Goal: Transaction & Acquisition: Purchase product/service

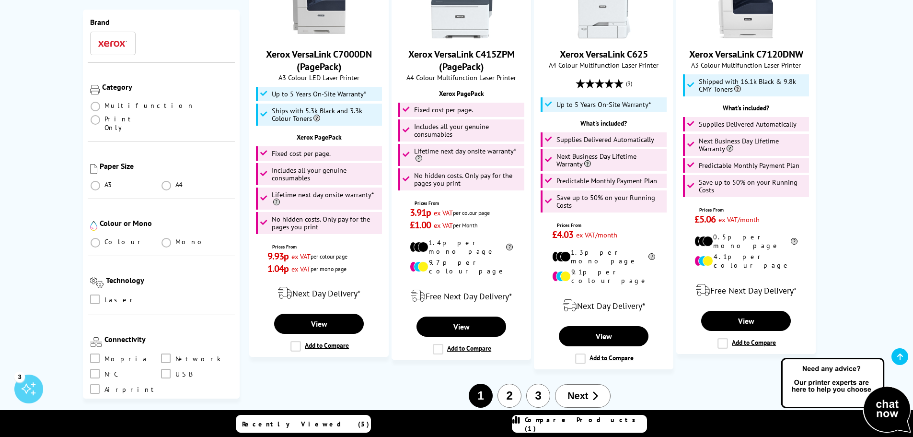
scroll to position [48, 0]
click at [508, 384] on button "2" at bounding box center [510, 396] width 24 height 24
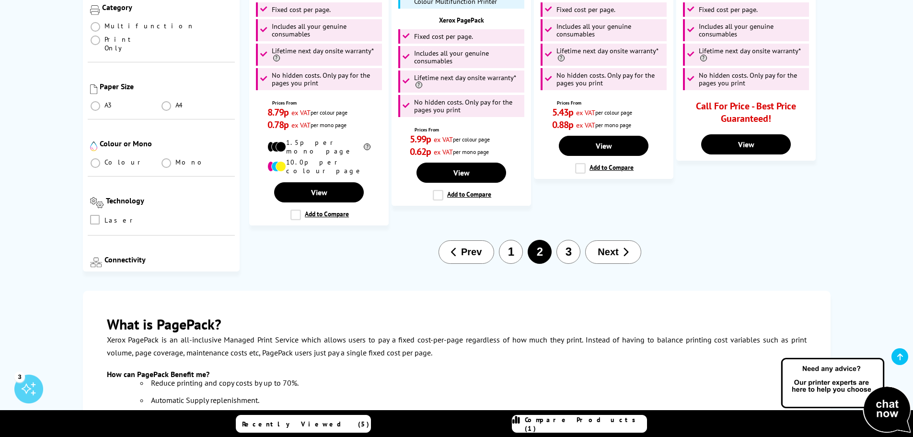
scroll to position [1438, 0]
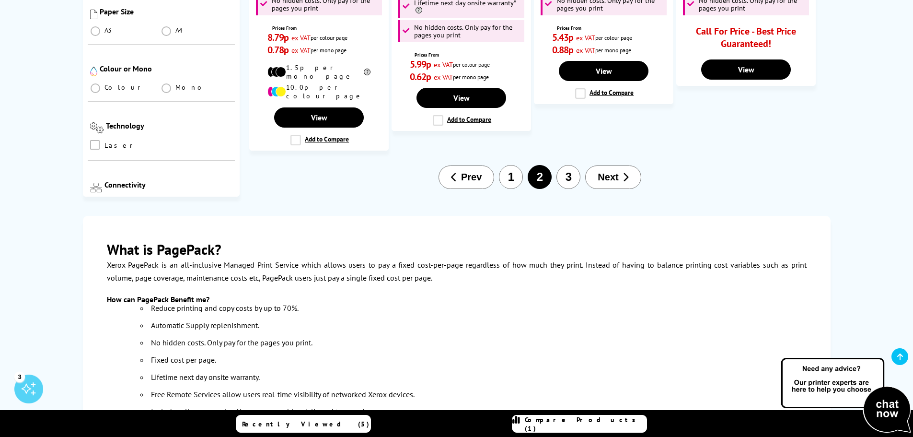
click at [560, 165] on button "3" at bounding box center [569, 177] width 24 height 24
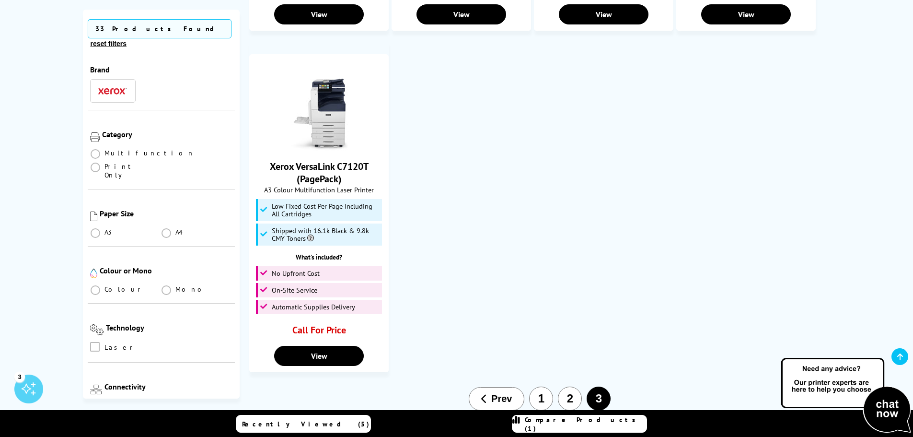
scroll to position [815, 0]
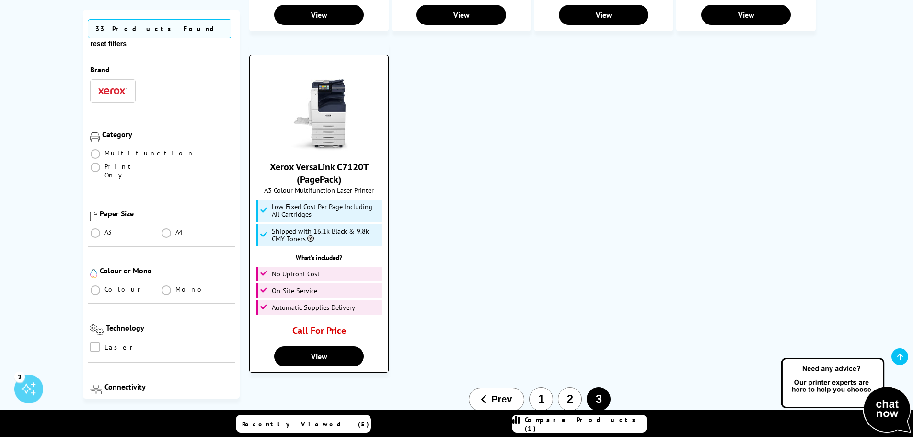
click at [328, 130] on img at bounding box center [319, 115] width 72 height 72
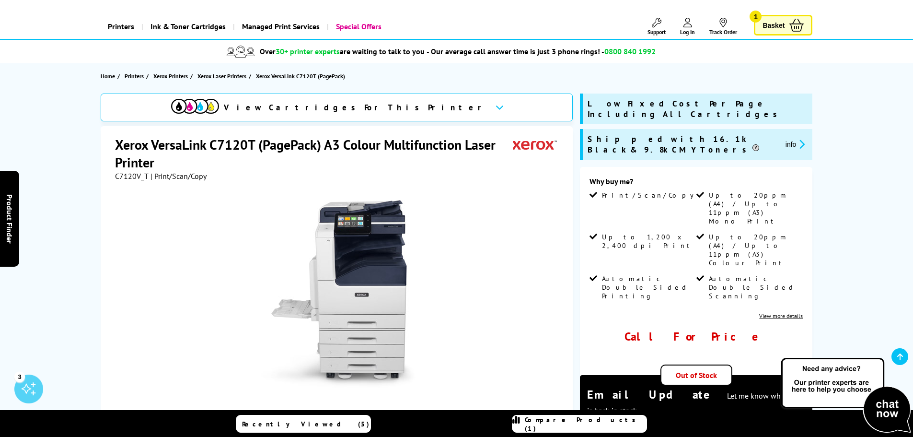
scroll to position [96, 0]
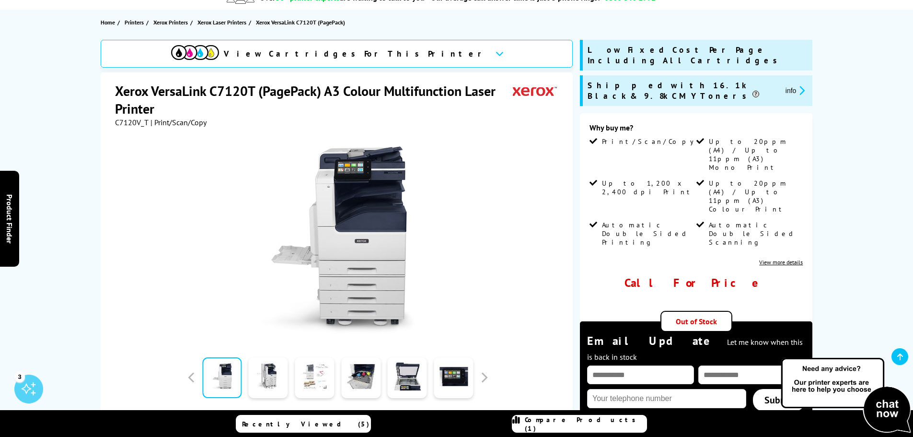
click at [316, 372] on link at bounding box center [314, 377] width 39 height 41
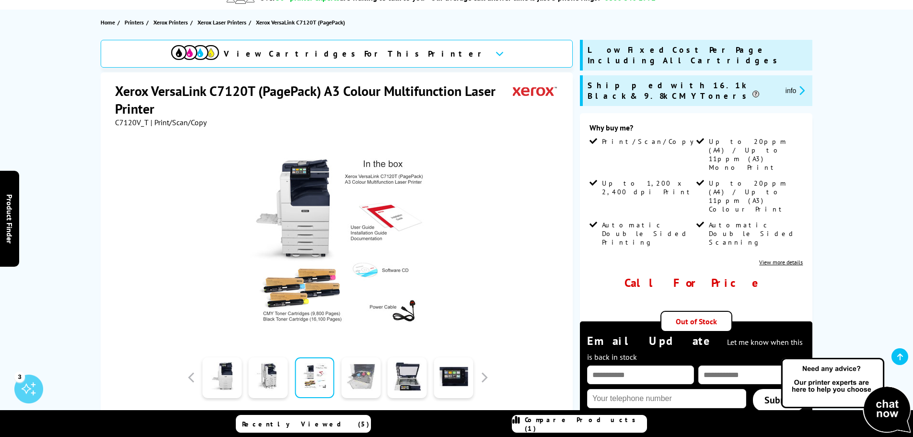
click at [362, 372] on link at bounding box center [360, 377] width 39 height 41
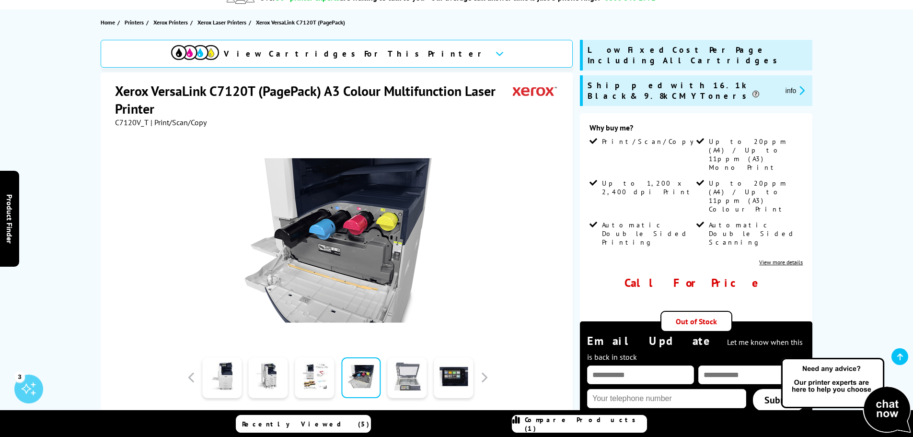
click at [413, 371] on link at bounding box center [407, 377] width 39 height 41
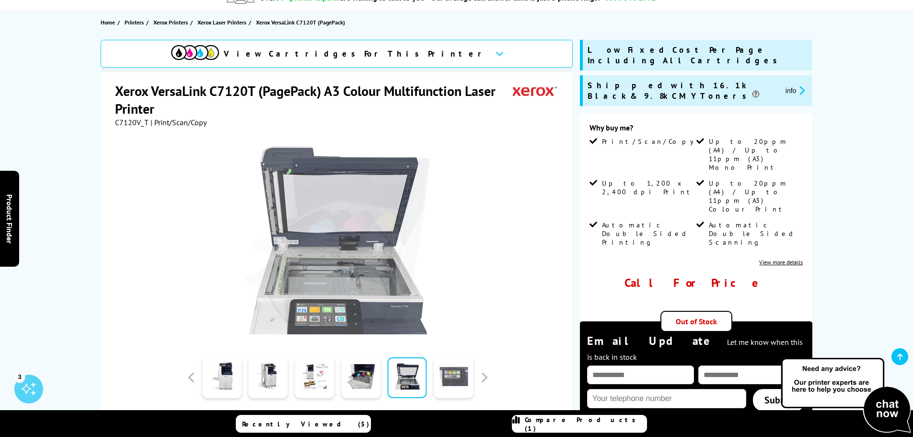
click at [453, 371] on link at bounding box center [453, 377] width 39 height 41
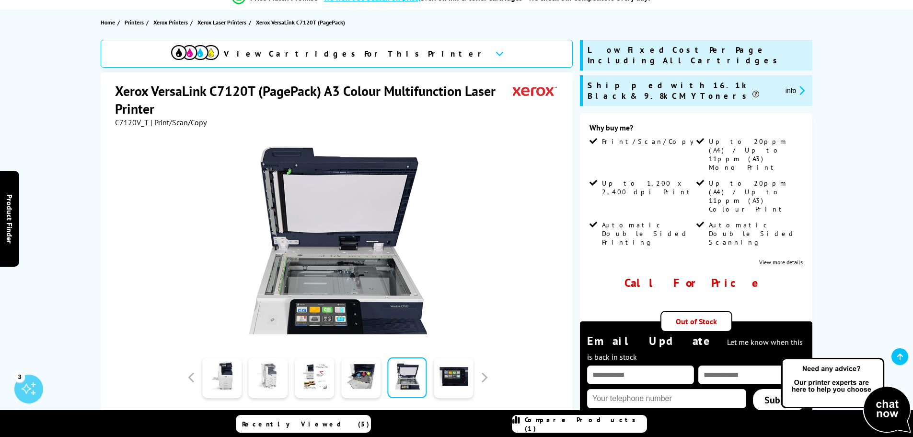
click at [250, 374] on link at bounding box center [268, 377] width 39 height 41
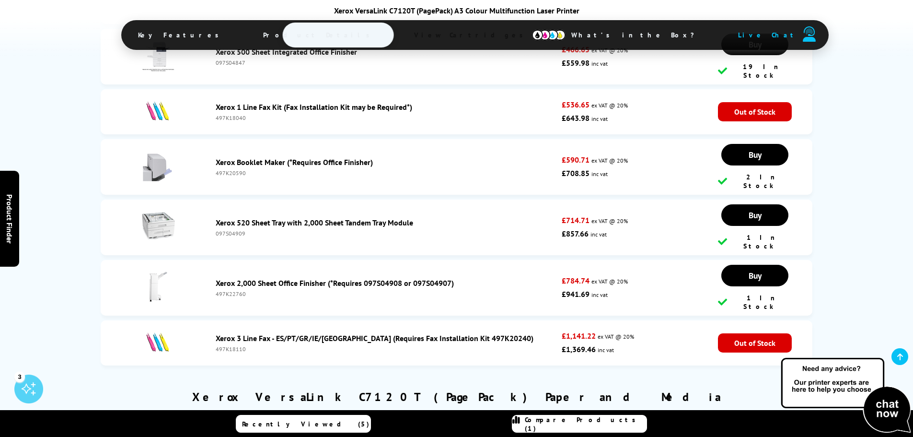
scroll to position [3261, 0]
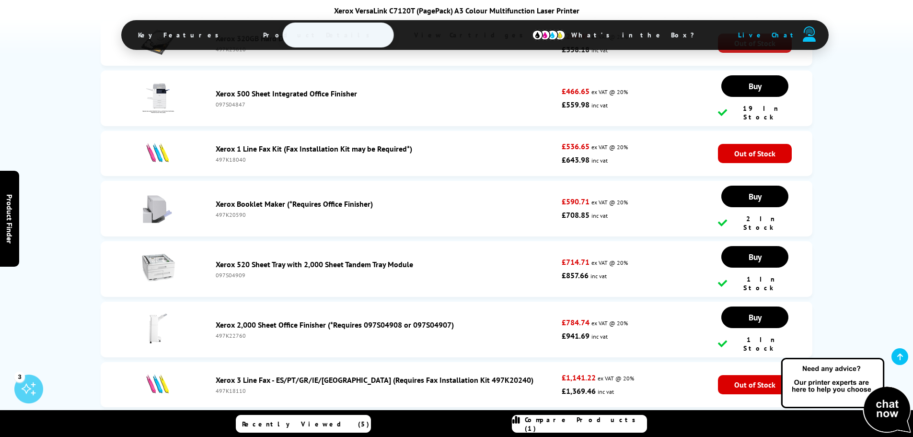
click at [299, 259] on link "Xerox 520 Sheet Tray with 2,000 Sheet Tandem Tray Module" at bounding box center [315, 264] width 198 height 10
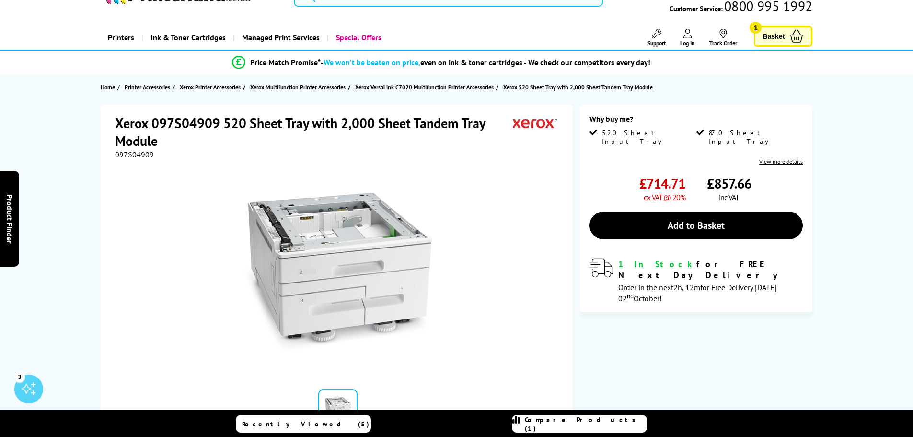
scroll to position [48, 0]
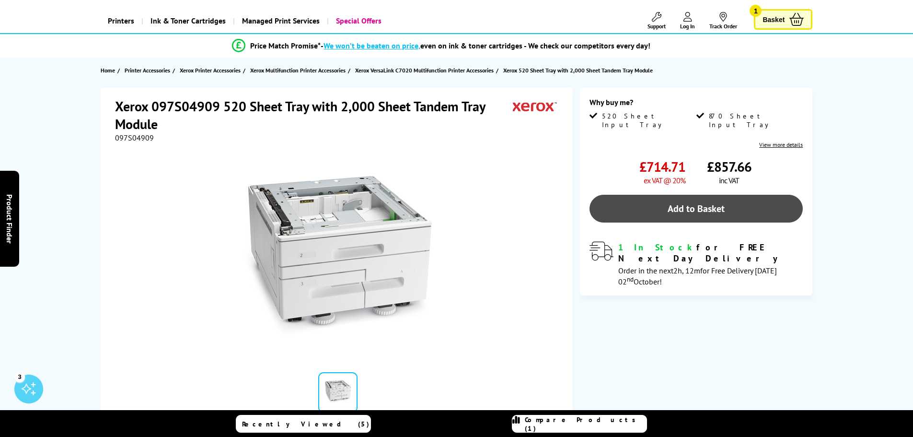
click at [689, 202] on link "Add to Basket" at bounding box center [696, 209] width 213 height 28
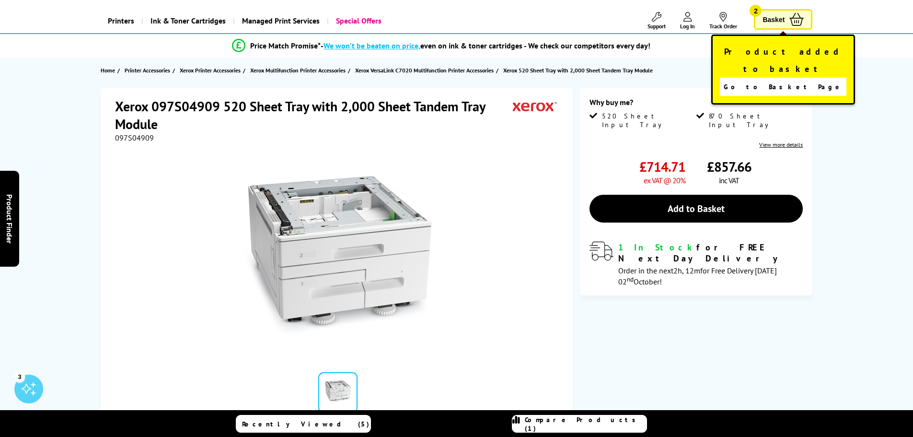
click at [787, 12] on link "Basket 2" at bounding box center [783, 19] width 58 height 21
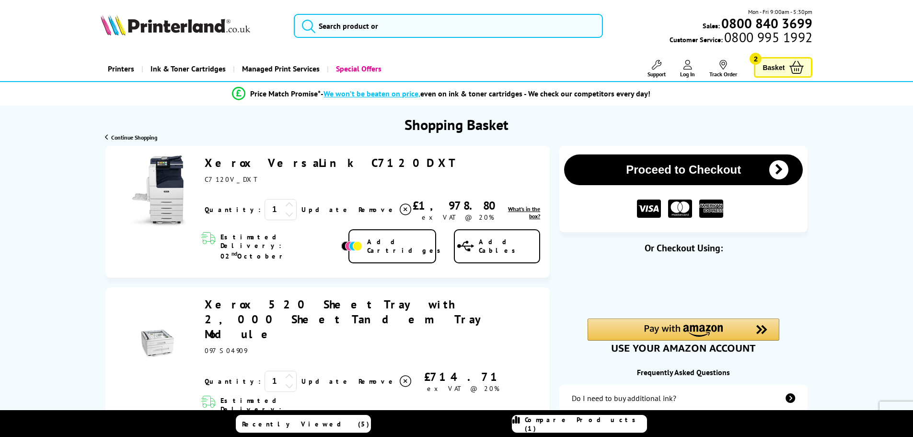
click at [400, 210] on icon at bounding box center [406, 210] width 12 height 12
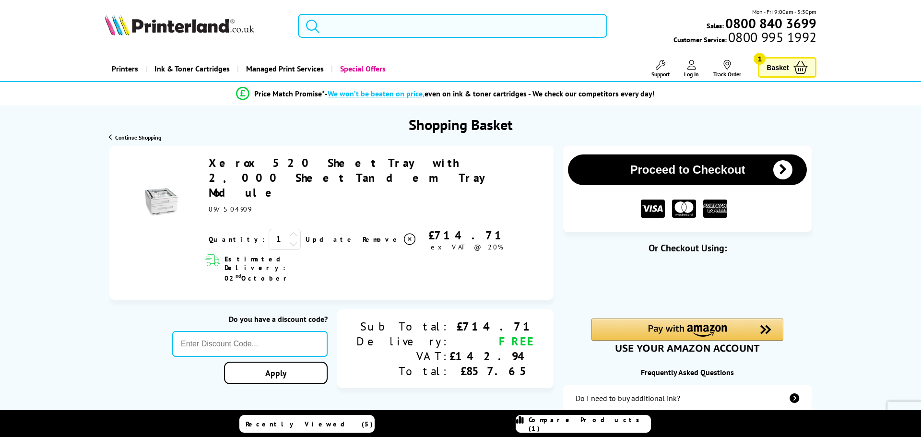
click at [344, 15] on input "search" at bounding box center [452, 26] width 309 height 24
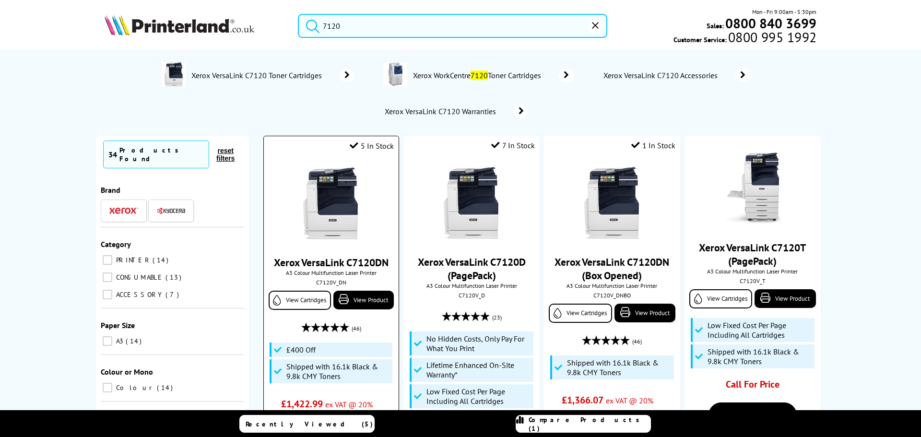
type input "7120"
click at [331, 194] on img at bounding box center [331, 203] width 72 height 72
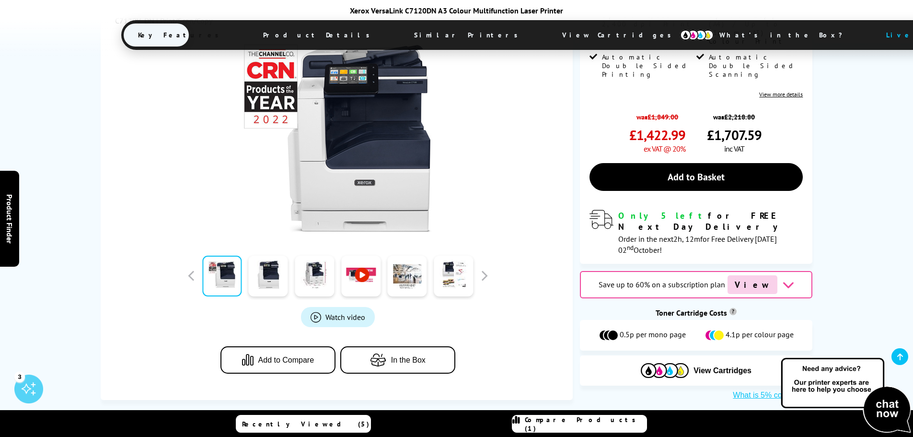
scroll to position [288, 0]
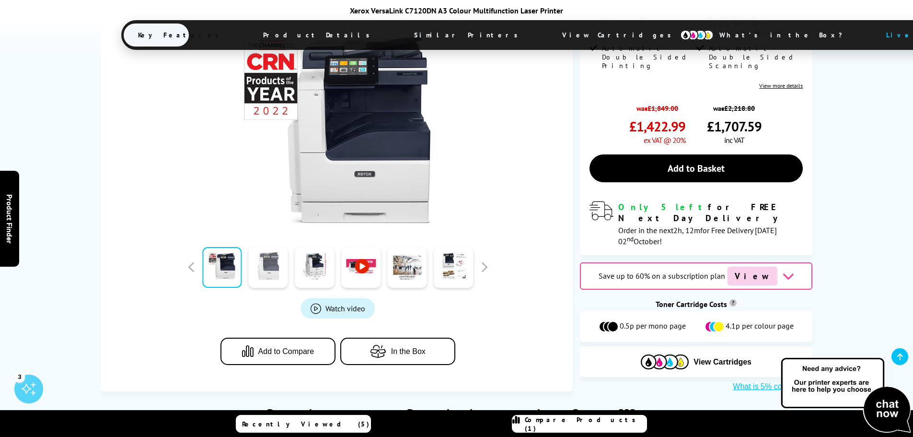
click at [266, 247] on link at bounding box center [268, 267] width 39 height 41
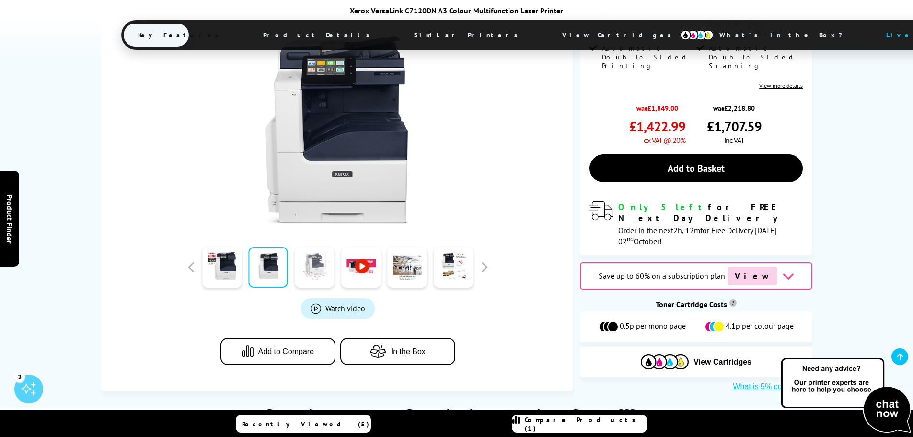
click at [315, 247] on link at bounding box center [314, 267] width 39 height 41
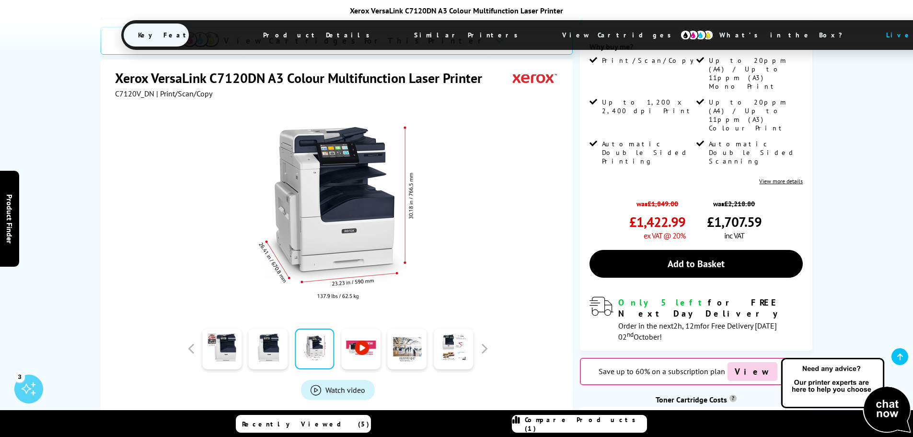
scroll to position [192, 0]
click at [426, 328] on link at bounding box center [407, 348] width 39 height 41
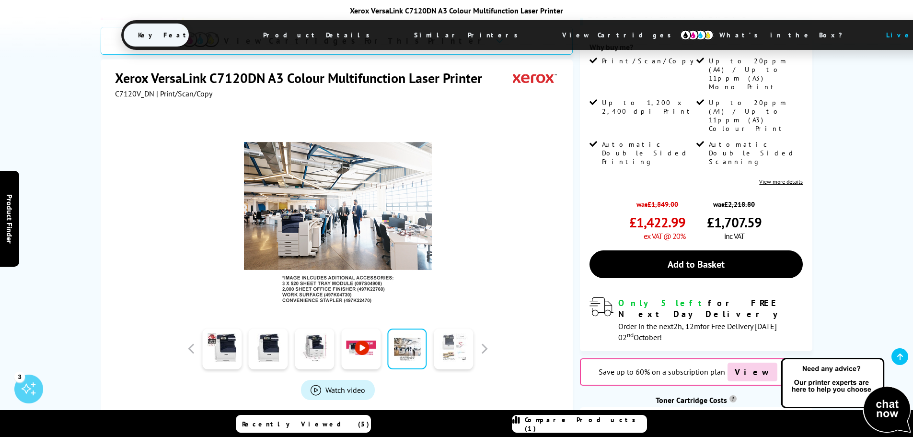
click at [452, 328] on link at bounding box center [453, 348] width 39 height 41
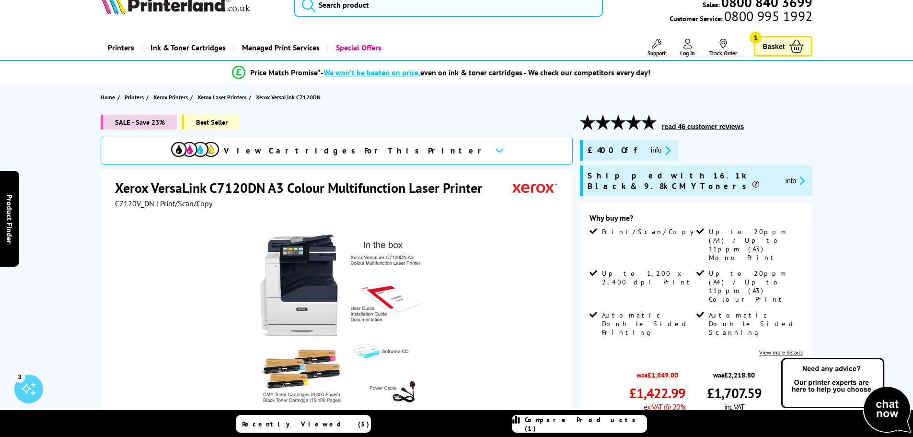
scroll to position [0, 0]
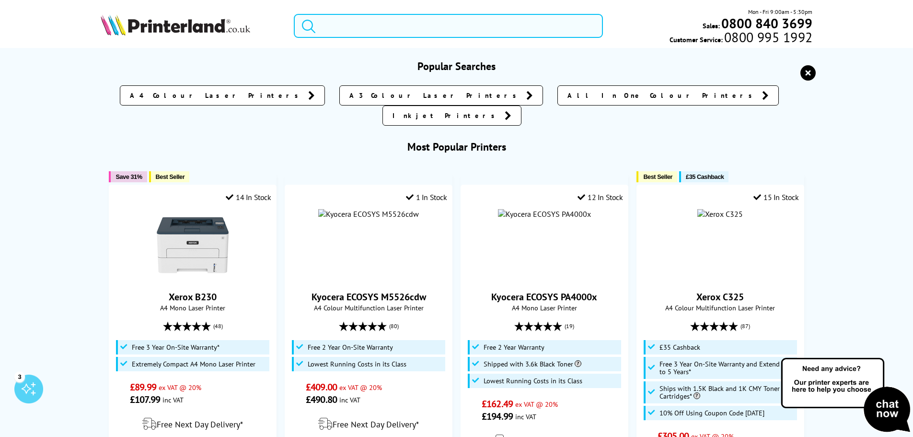
click at [364, 30] on input "search" at bounding box center [448, 26] width 309 height 24
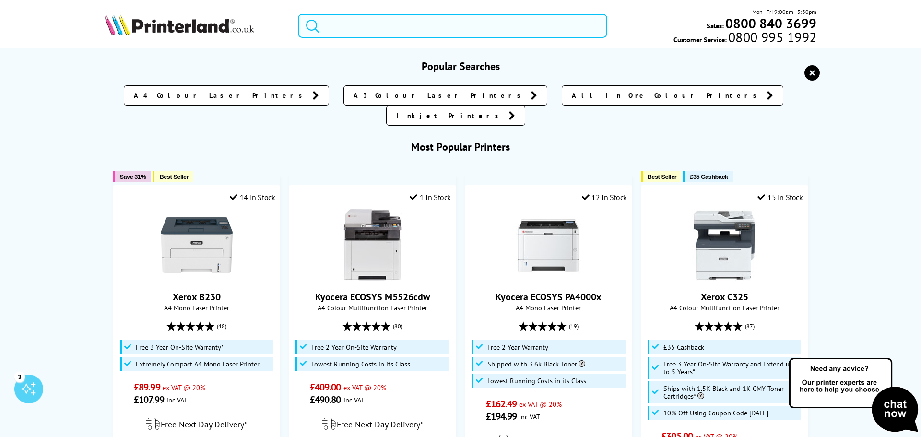
click at [162, 84] on div "A4 Colour Laser Printers A3 Colour Laser Printers All In One Colour Printers In…" at bounding box center [461, 103] width 712 height 45
click at [804, 71] on icon "reset" at bounding box center [811, 72] width 15 height 15
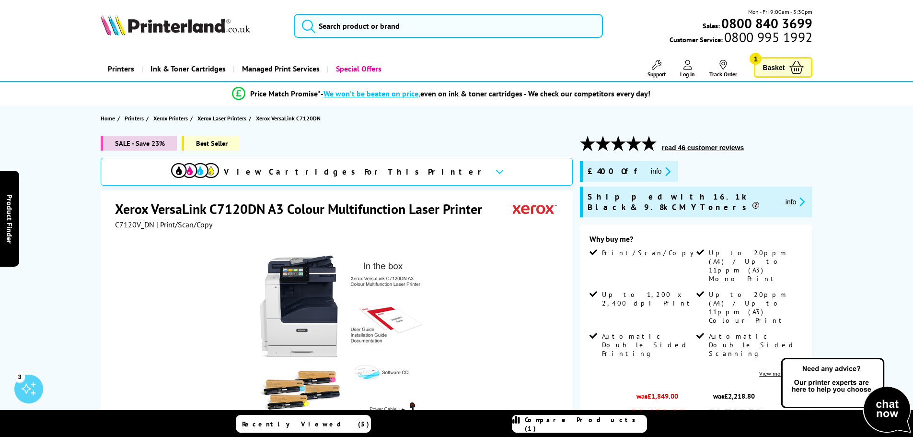
click at [282, 72] on link "Managed Print Services" at bounding box center [280, 69] width 94 height 24
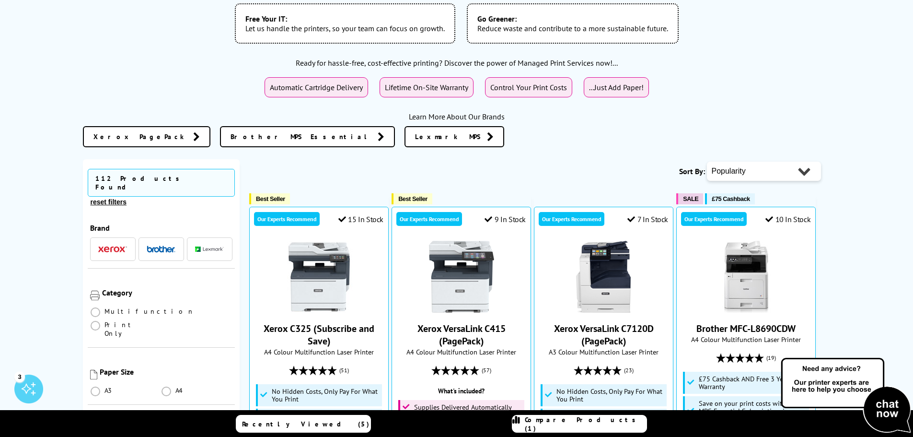
scroll to position [288, 0]
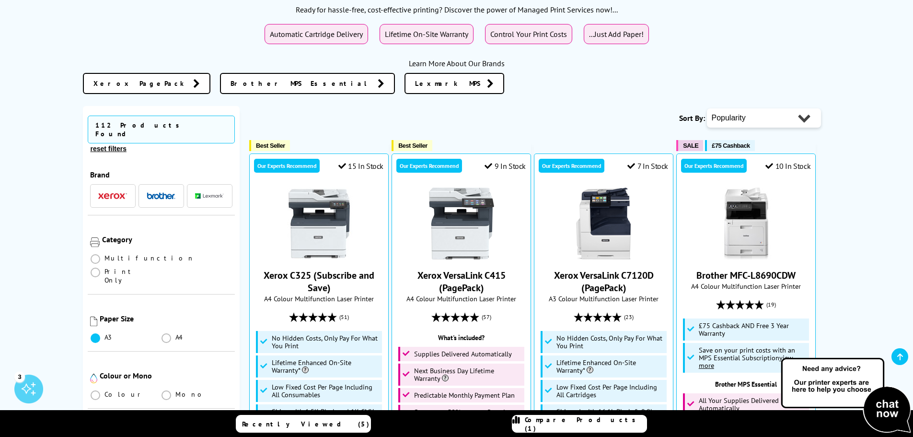
click at [99, 333] on span at bounding box center [96, 338] width 10 height 10
click at [105, 334] on input "radio" at bounding box center [105, 334] width 0 height 0
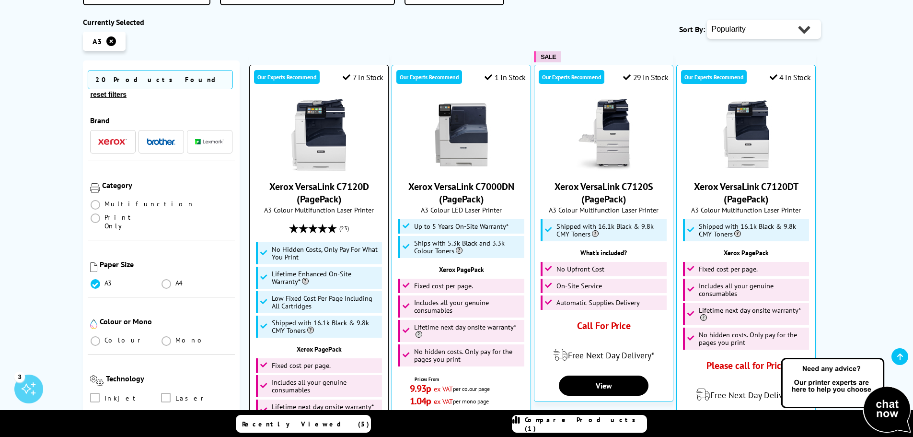
scroll to position [384, 0]
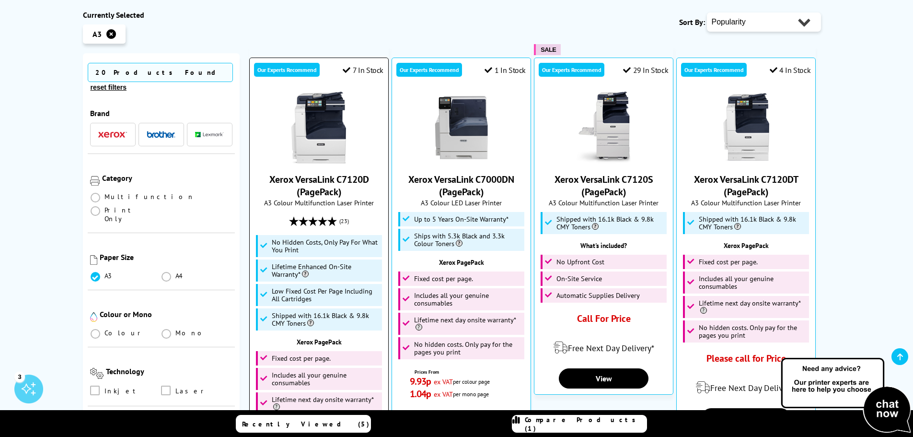
click at [334, 146] on img at bounding box center [319, 128] width 72 height 72
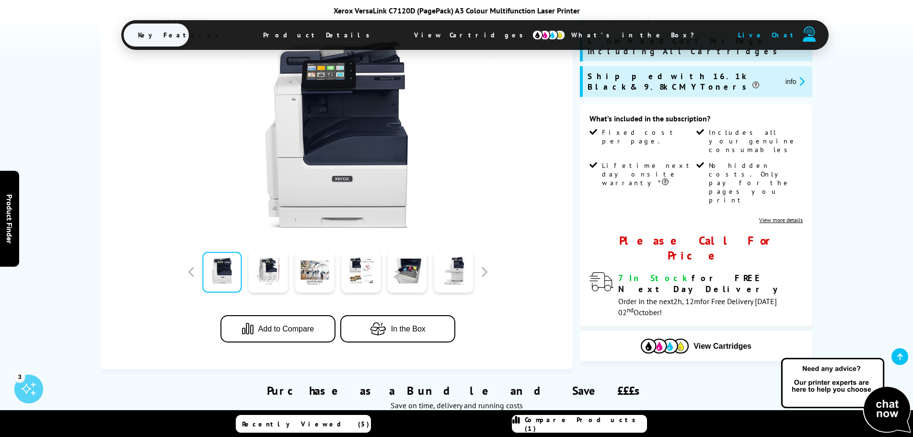
scroll to position [192, 0]
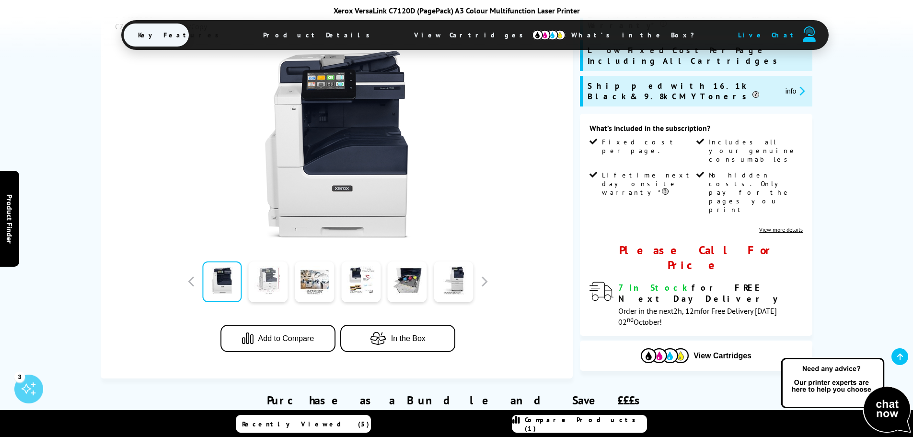
click at [283, 283] on link at bounding box center [268, 281] width 39 height 41
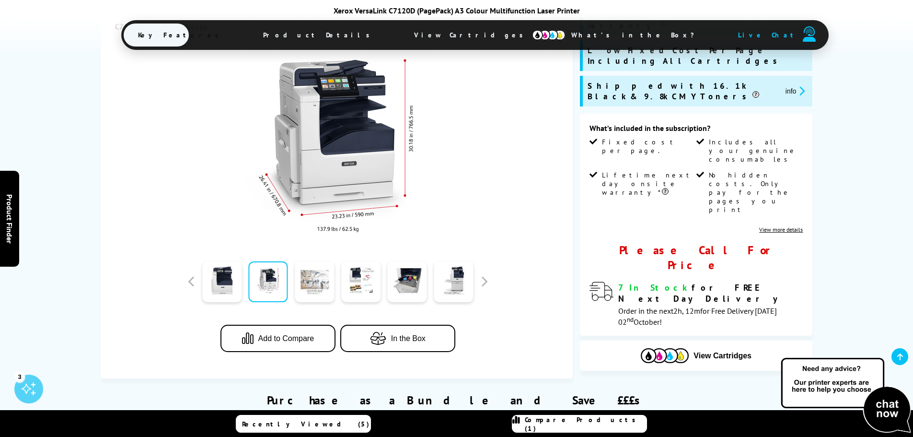
click at [306, 283] on link at bounding box center [314, 281] width 39 height 41
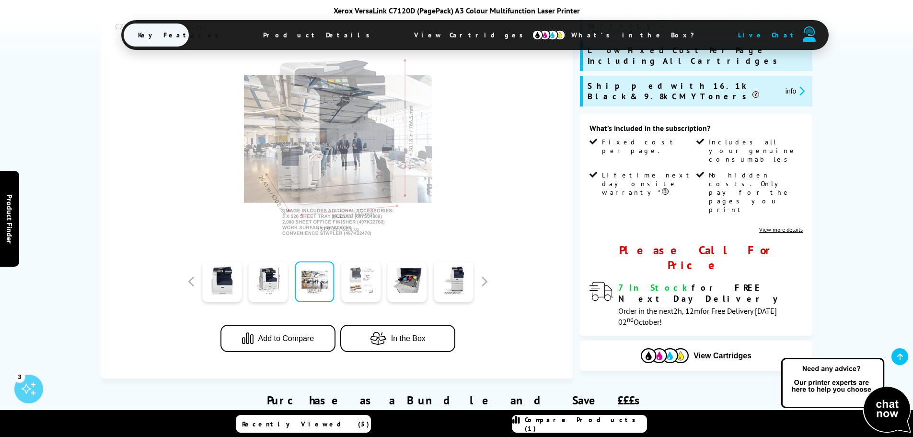
click at [346, 279] on link at bounding box center [360, 281] width 39 height 41
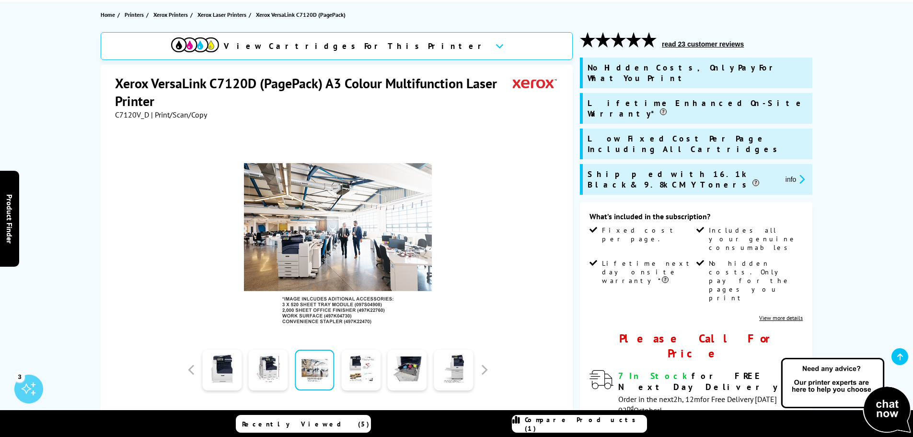
scroll to position [96, 0]
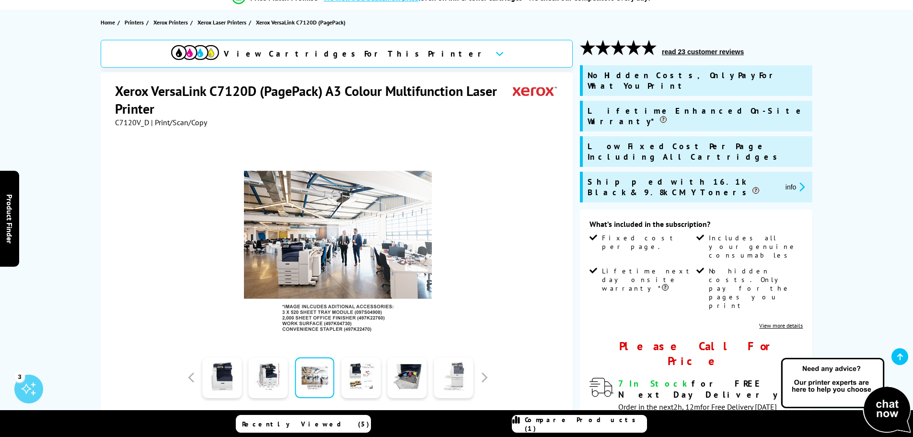
click at [455, 362] on link at bounding box center [453, 377] width 39 height 41
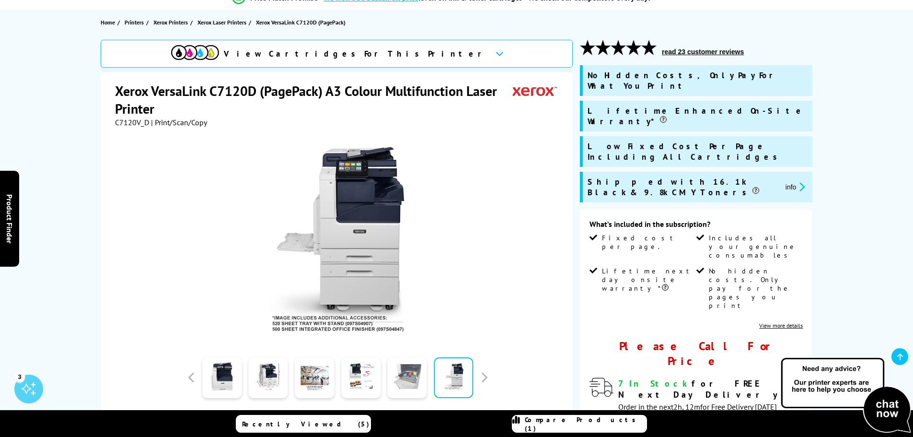
click at [409, 371] on link at bounding box center [407, 377] width 39 height 41
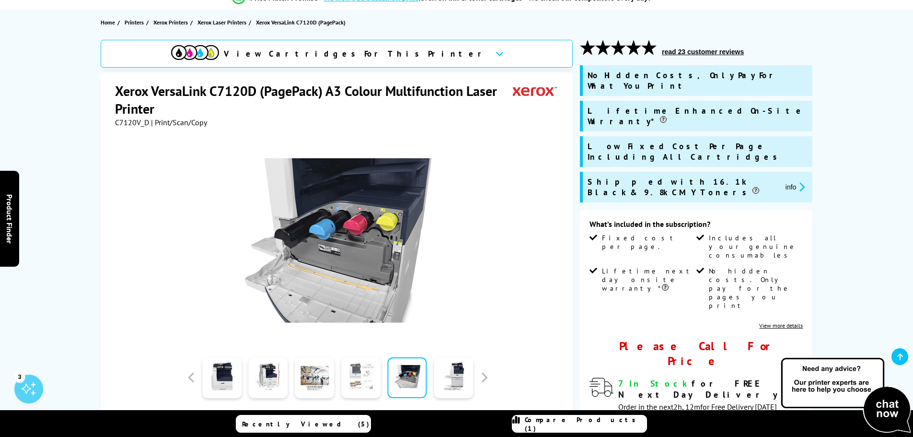
click at [353, 368] on link at bounding box center [360, 377] width 39 height 41
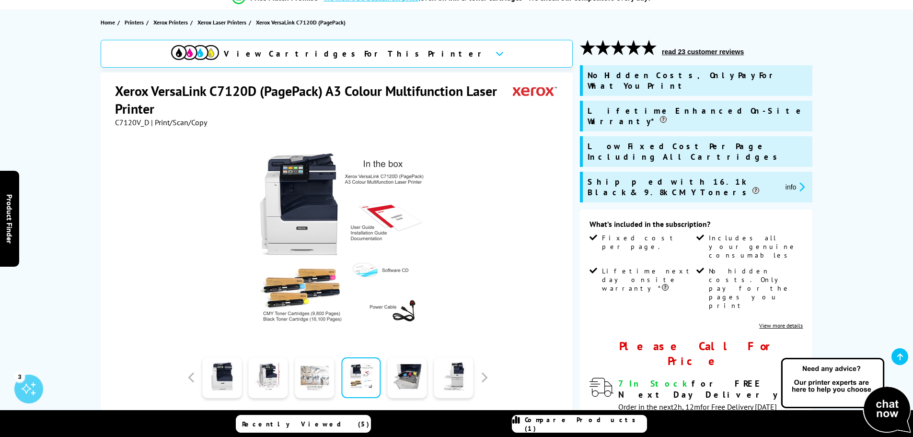
click at [314, 369] on link at bounding box center [314, 377] width 39 height 41
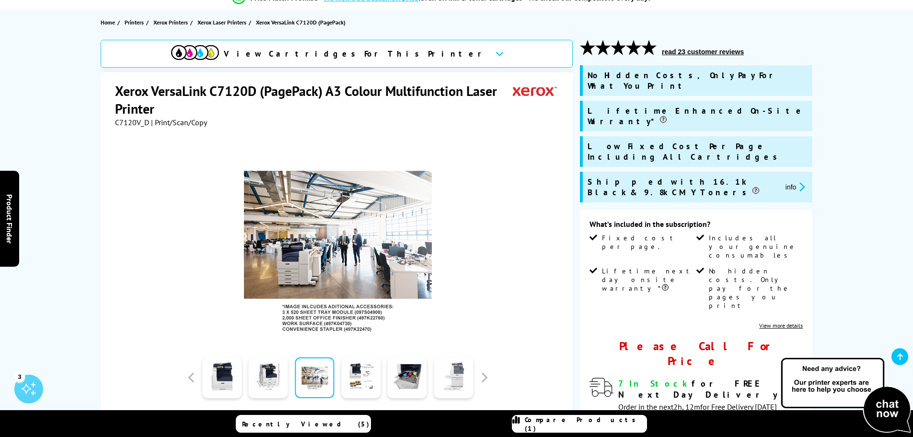
click at [441, 373] on link at bounding box center [453, 377] width 39 height 41
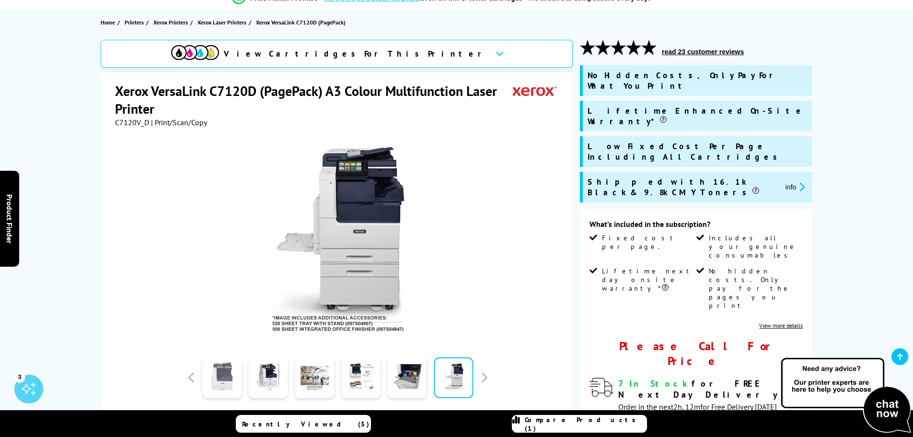
click at [221, 373] on link at bounding box center [221, 377] width 39 height 41
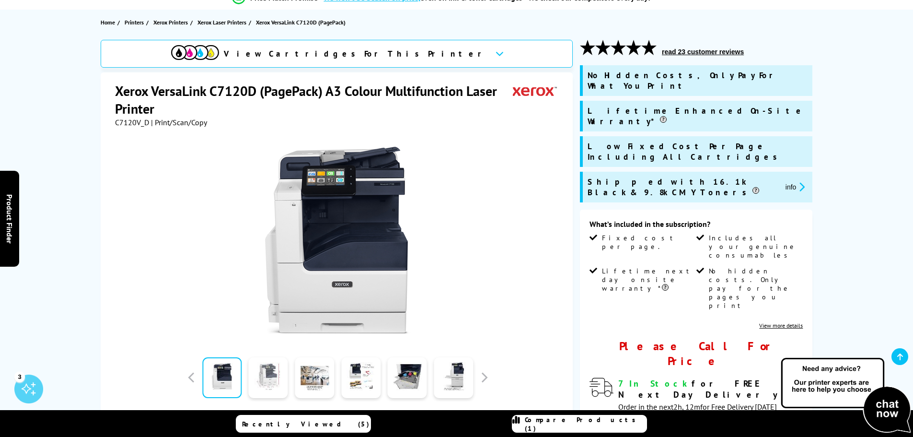
click at [274, 373] on link at bounding box center [268, 377] width 39 height 41
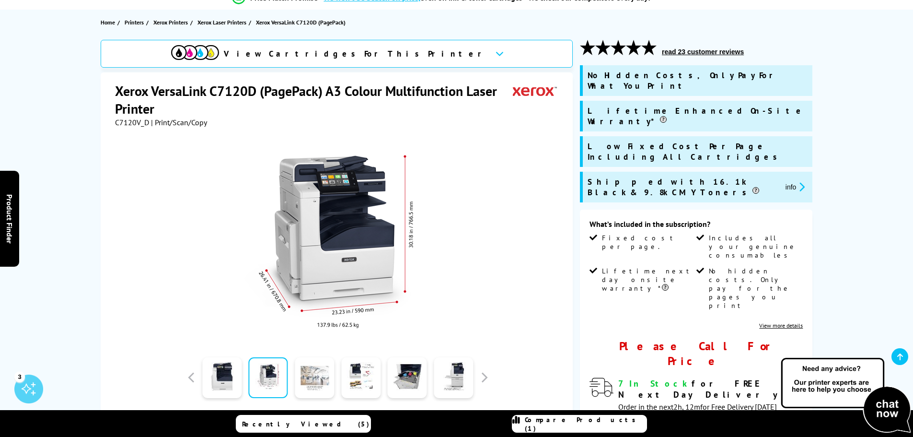
click at [319, 371] on link at bounding box center [314, 377] width 39 height 41
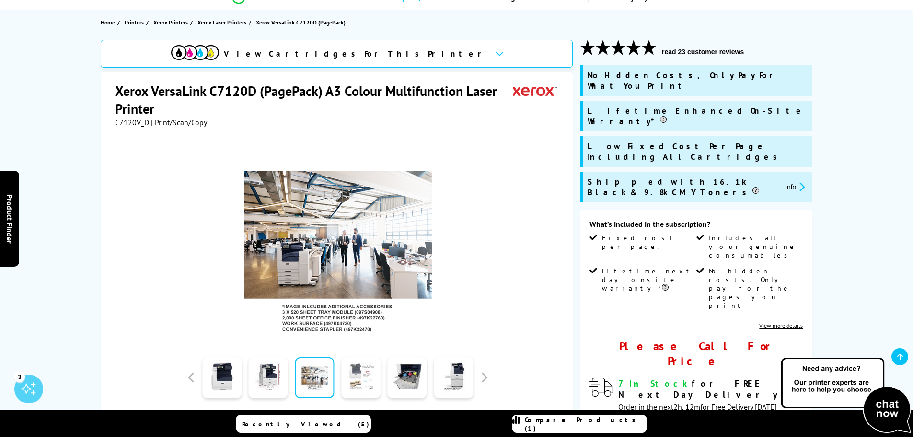
click at [364, 371] on link at bounding box center [360, 377] width 39 height 41
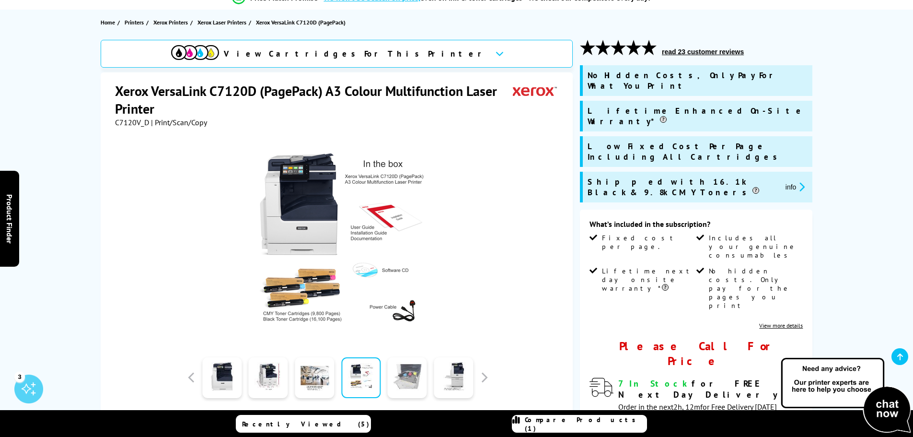
click at [411, 372] on link at bounding box center [407, 377] width 39 height 41
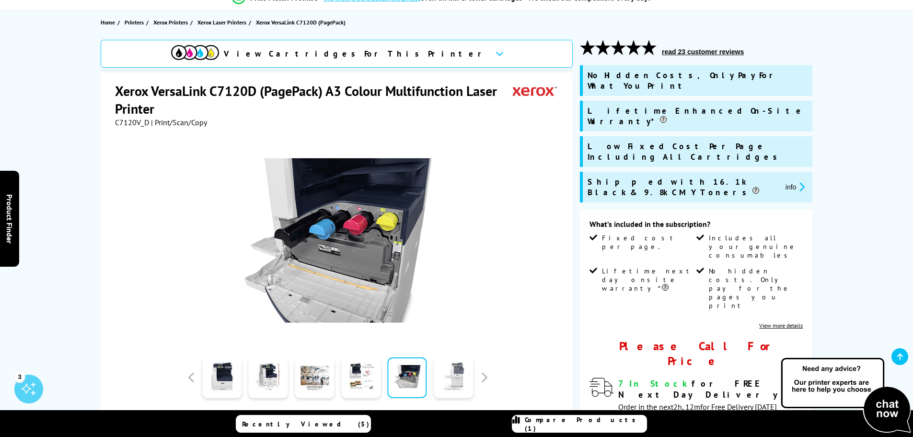
click at [451, 372] on link at bounding box center [453, 377] width 39 height 41
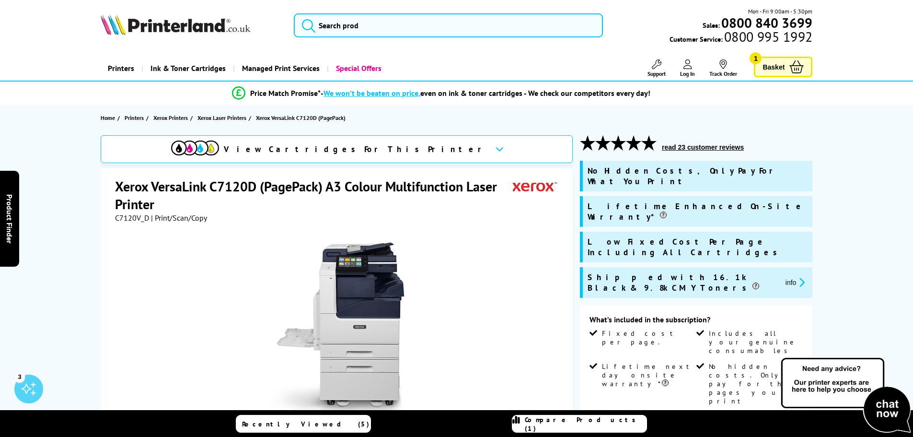
scroll to position [0, 0]
click at [769, 59] on link "Basket 1" at bounding box center [783, 67] width 58 height 21
